Goal: Information Seeking & Learning: Learn about a topic

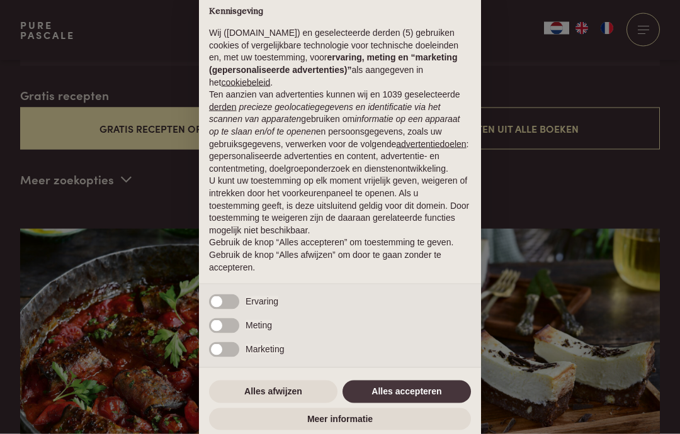
scroll to position [324, 0]
click at [269, 403] on button "Alles afwijzen" at bounding box center [273, 392] width 128 height 23
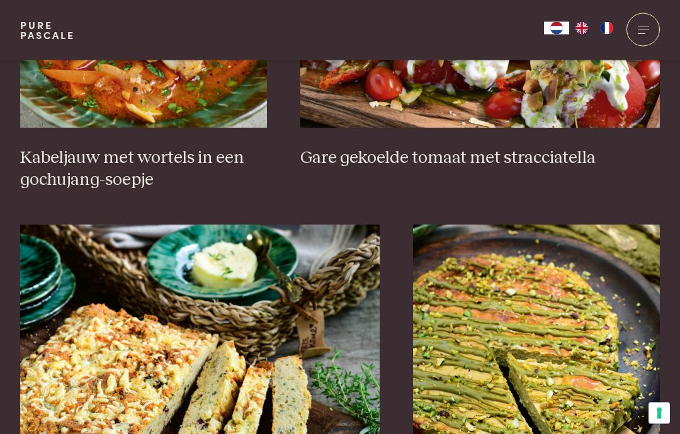
scroll to position [1028, 0]
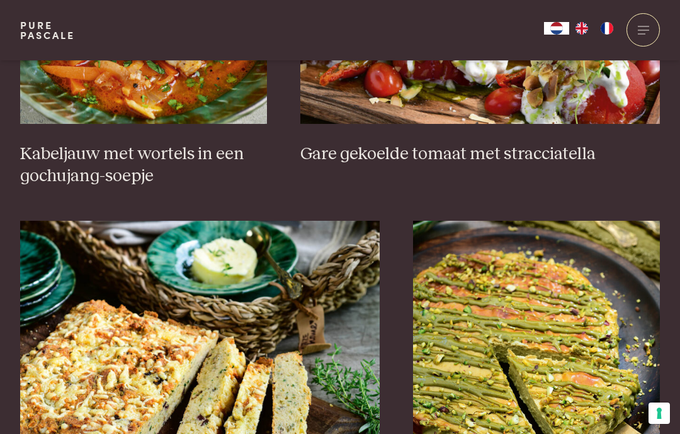
click at [87, 163] on h3 "Kabeljauw met wortels in een gochujang-soepje" at bounding box center [143, 165] width 247 height 43
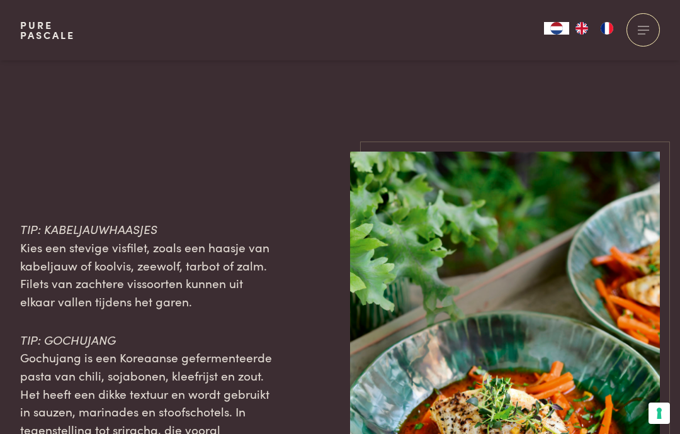
scroll to position [1874, 0]
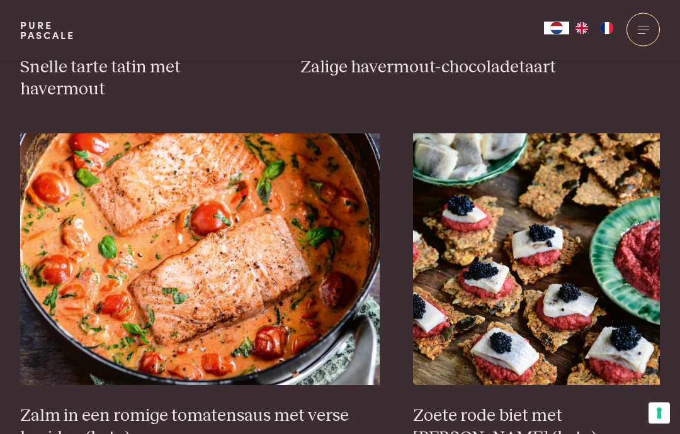
scroll to position [2140, 0]
click at [121, 405] on h3 "Zalm in een romige tomatensaus met verse kruiden (keto)" at bounding box center [199, 426] width 359 height 43
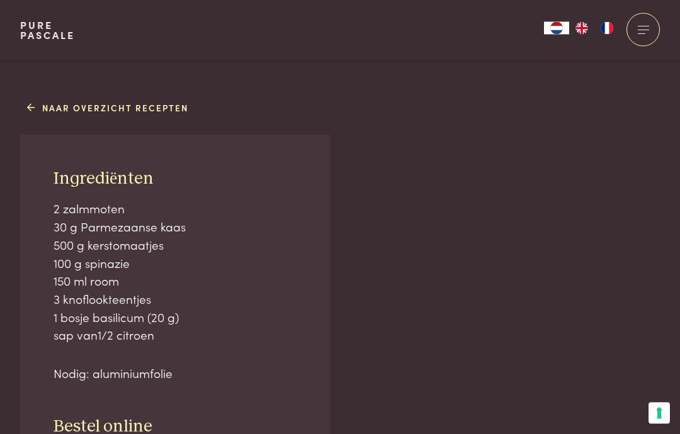
scroll to position [732, 0]
